Goal: Book appointment/travel/reservation

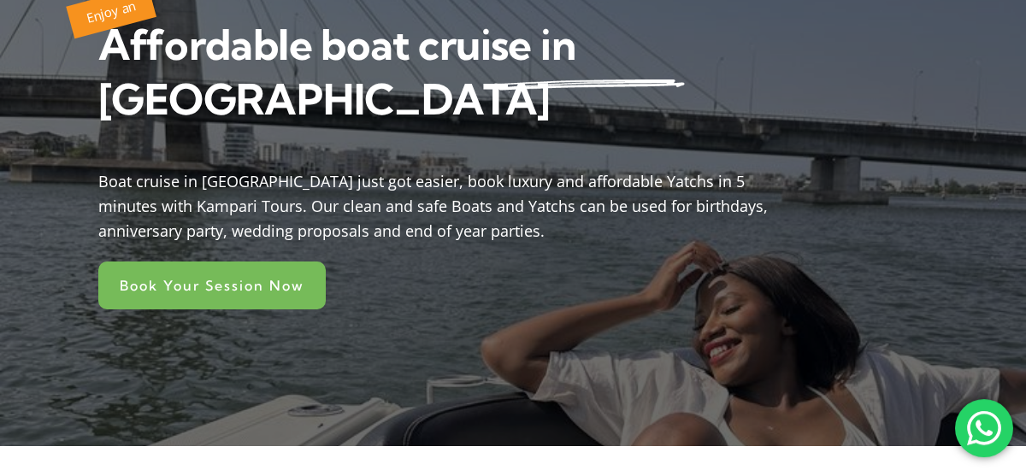
scroll to position [533, 0]
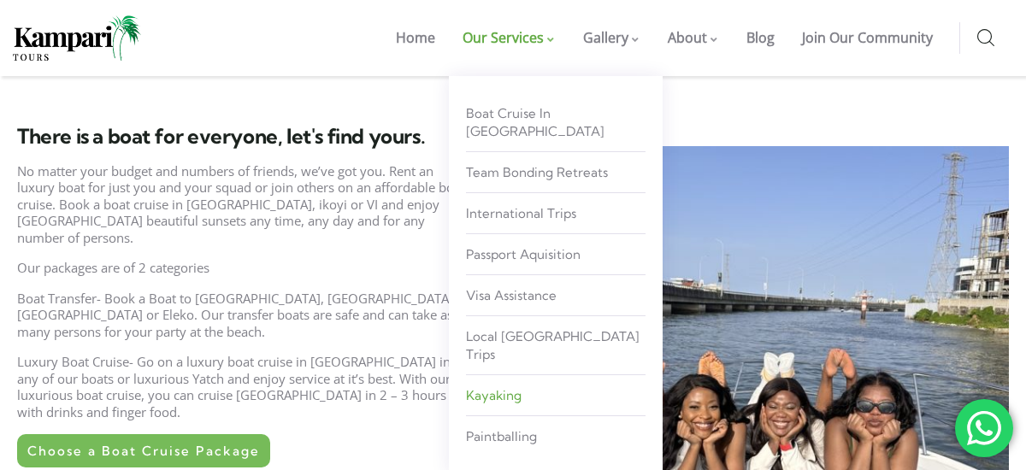
click at [497, 387] on span "kayaking" at bounding box center [494, 395] width 56 height 16
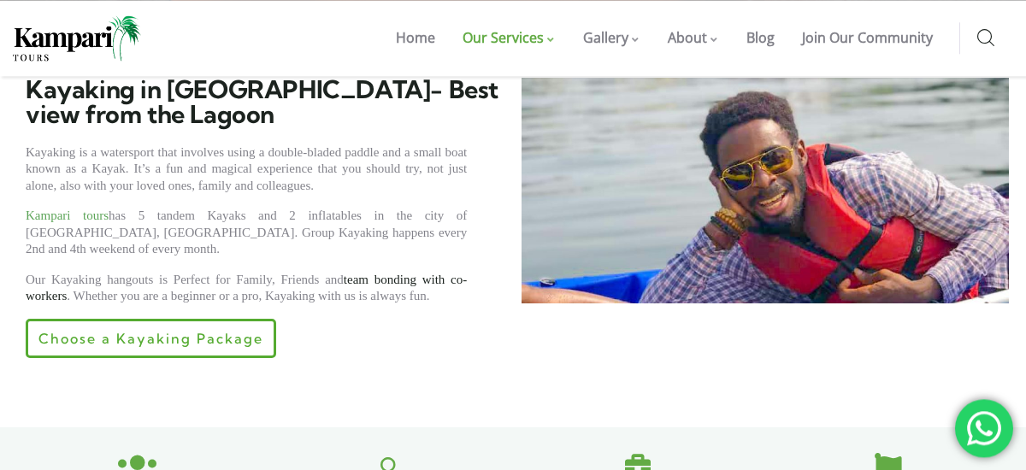
scroll to position [613, 0]
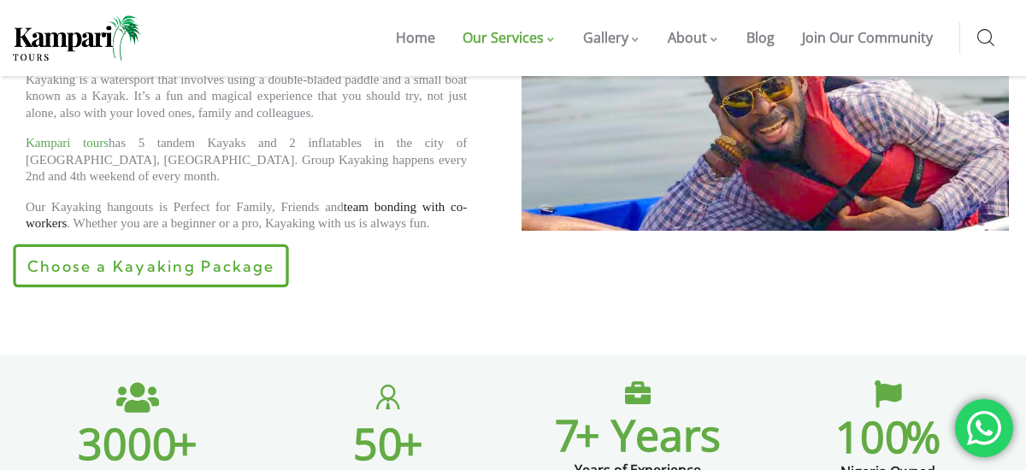
click at [216, 258] on span "Choose a Kayaking Package" at bounding box center [150, 265] width 247 height 15
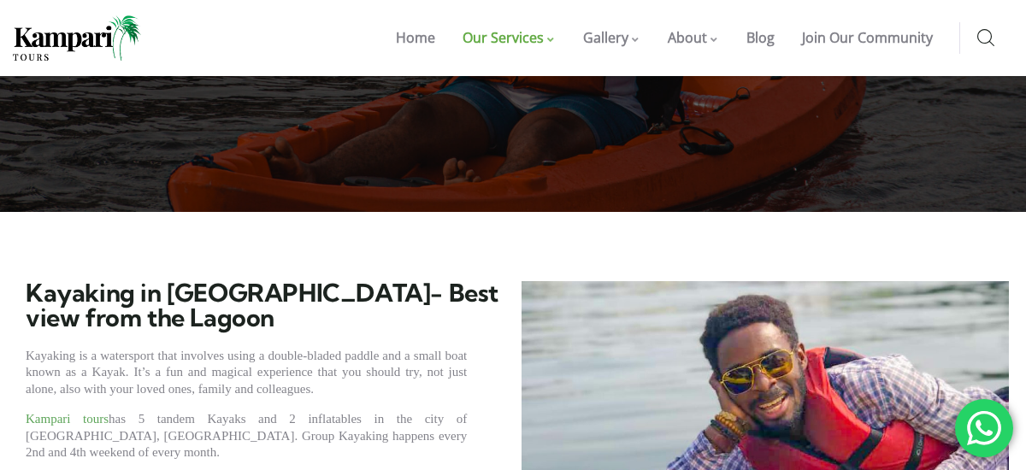
scroll to position [444, 0]
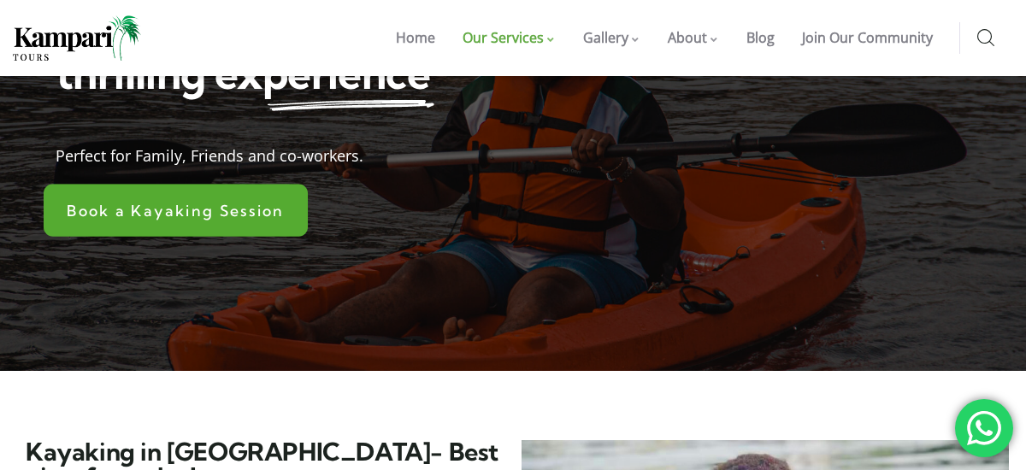
click at [209, 227] on link "Book a Kayaking Session" at bounding box center [176, 210] width 264 height 53
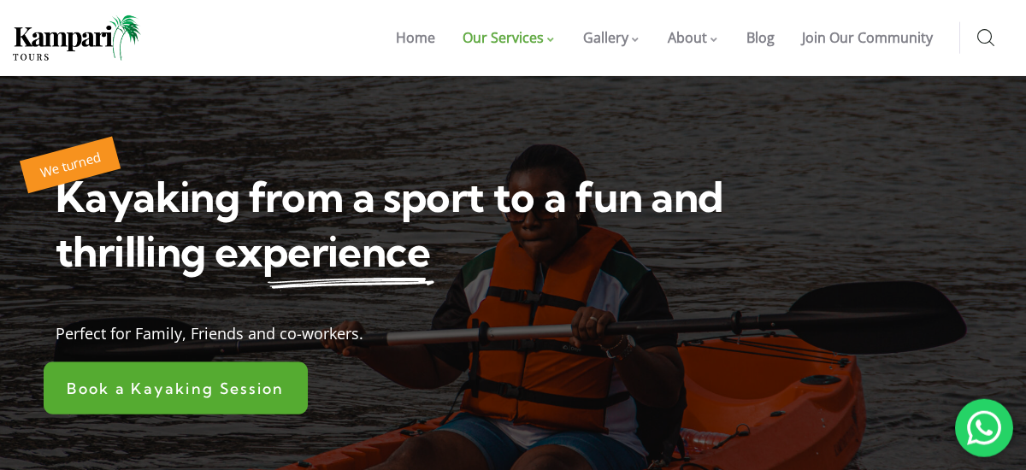
scroll to position [0, 0]
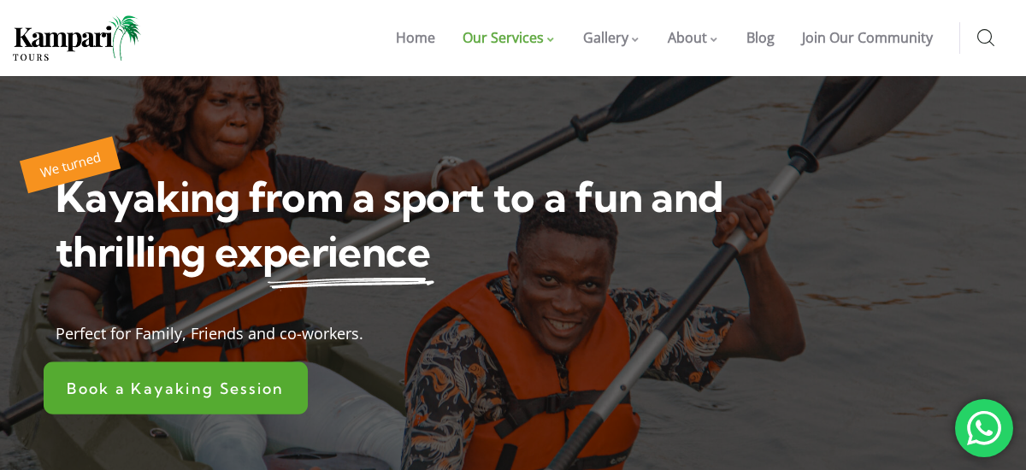
click at [198, 384] on span "Book a Kayaking Session" at bounding box center [175, 387] width 217 height 15
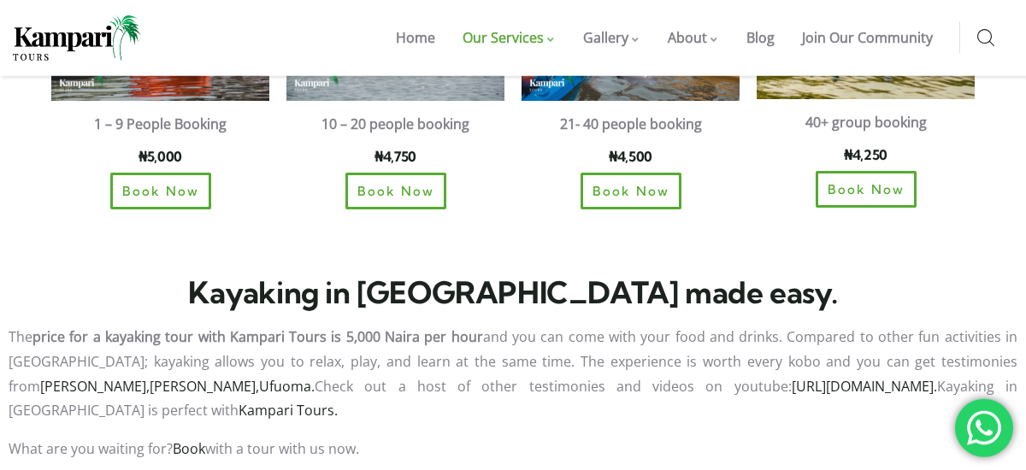
scroll to position [1422, 0]
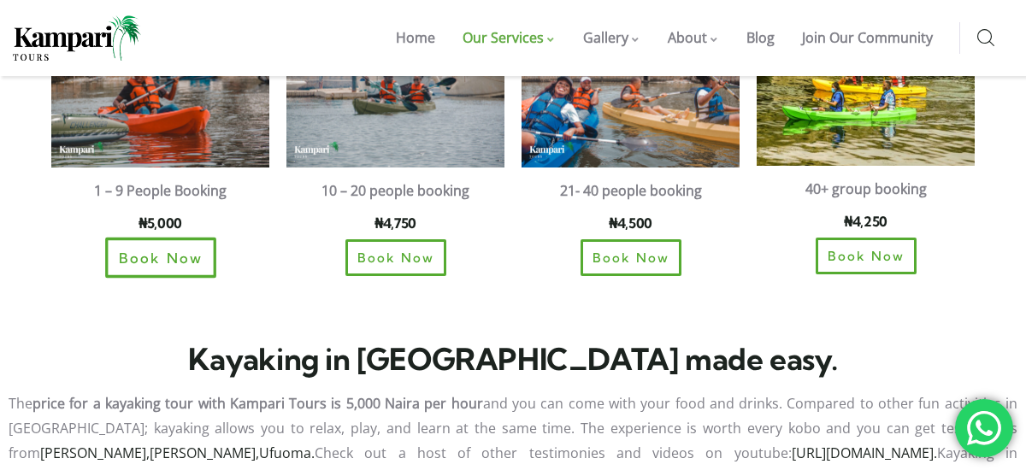
click at [174, 252] on link "Book Now" at bounding box center [160, 258] width 111 height 40
click at [168, 250] on span "Book Now" at bounding box center [160, 257] width 85 height 15
click at [161, 238] on link "Book Now" at bounding box center [160, 258] width 111 height 40
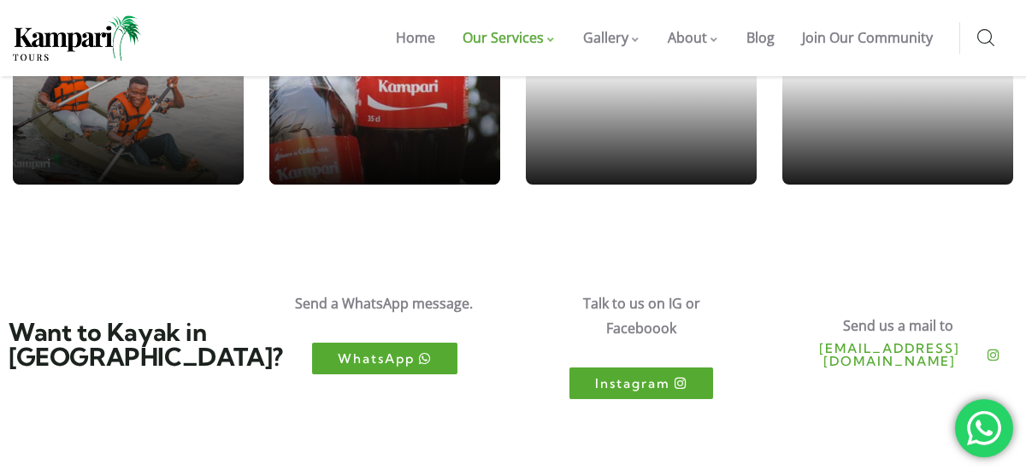
scroll to position [3200, 0]
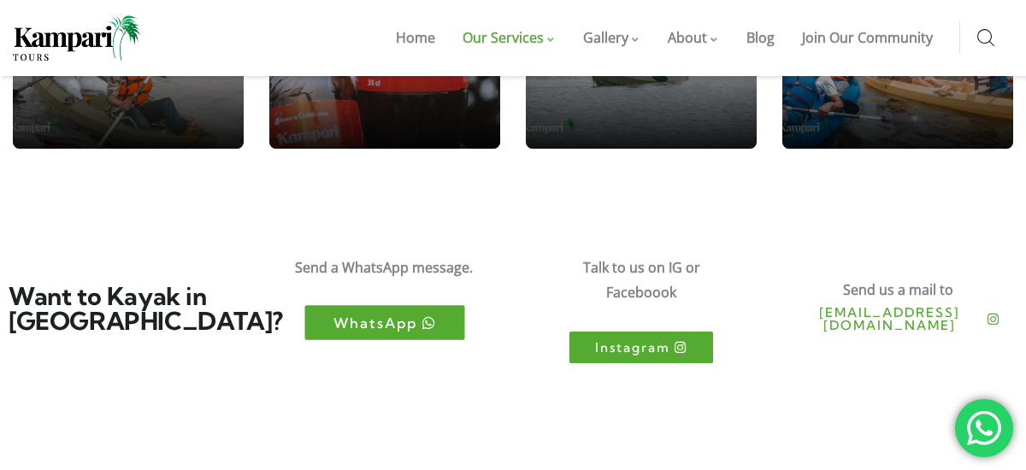
click at [344, 327] on span "WhatsApp" at bounding box center [375, 322] width 85 height 15
